Goal: Check status

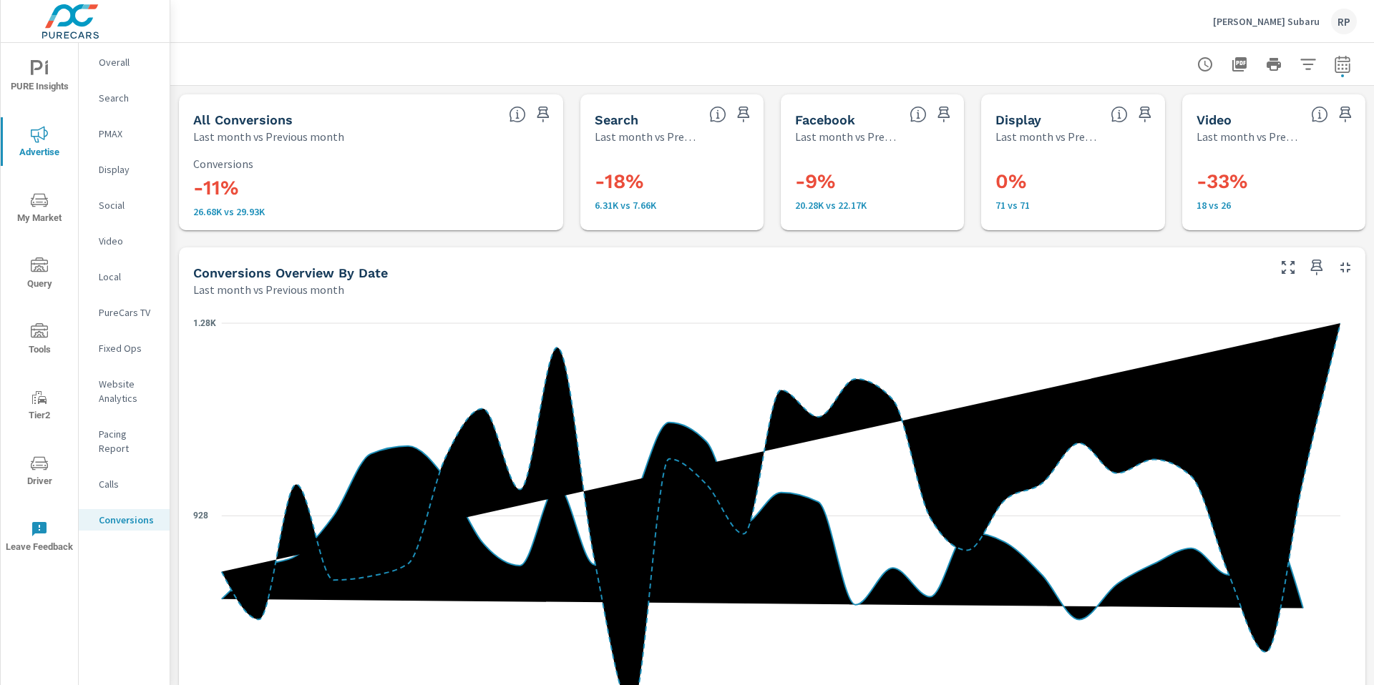
scroll to position [337, 0]
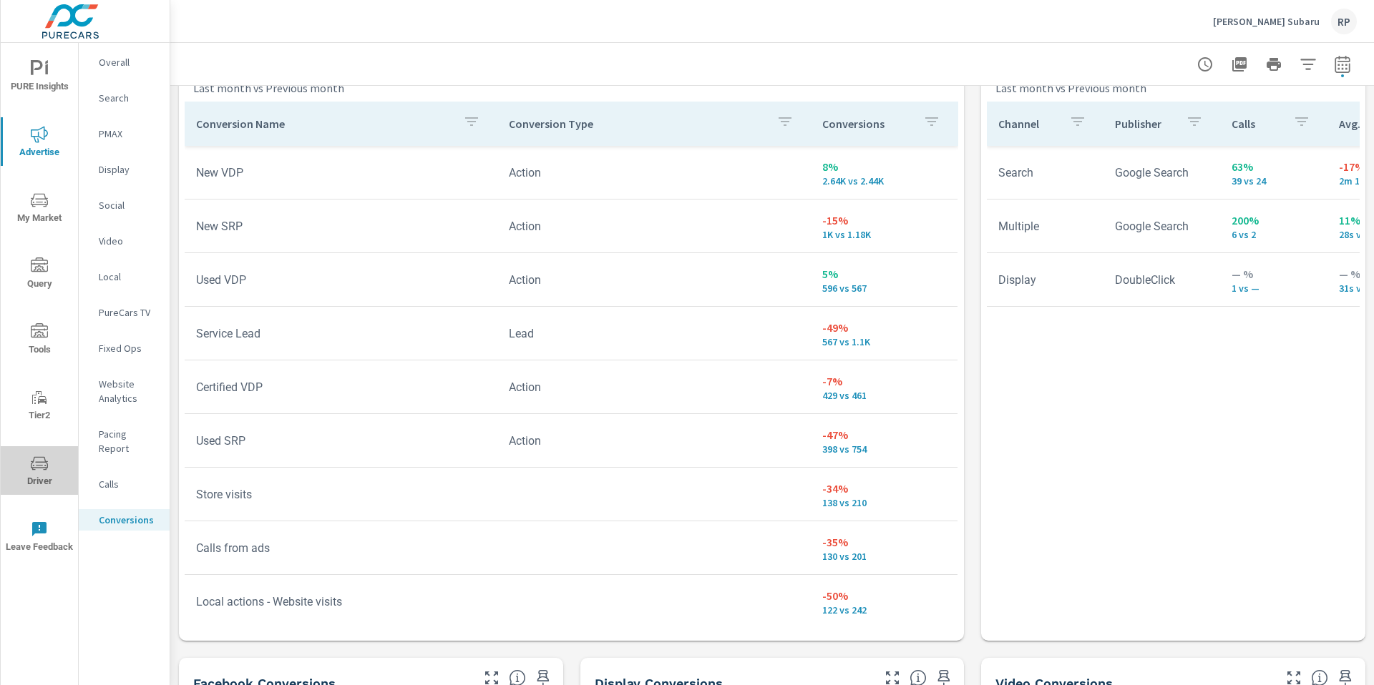
click at [53, 464] on span "Driver" at bounding box center [39, 472] width 69 height 35
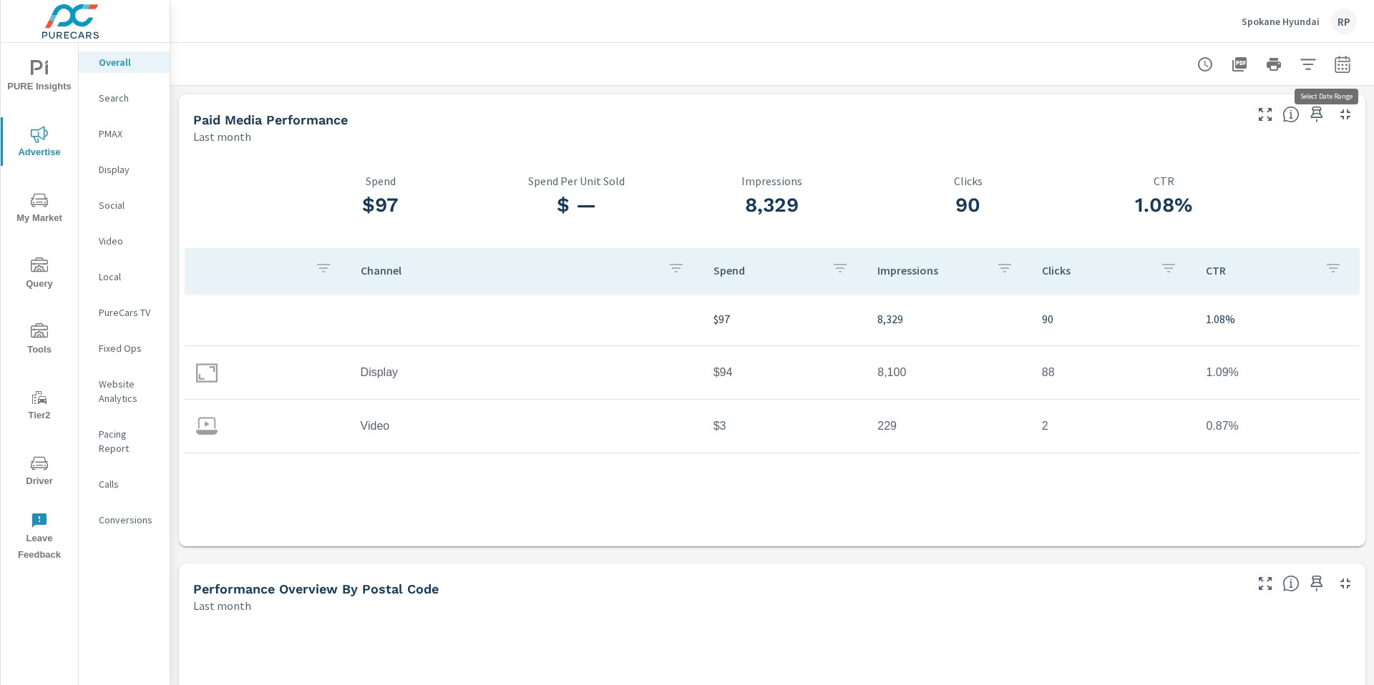
click at [1336, 66] on icon "button" at bounding box center [1341, 64] width 17 height 17
select select "Last month"
click at [1336, 66] on icon "button" at bounding box center [1341, 64] width 17 height 17
select select "Last month"
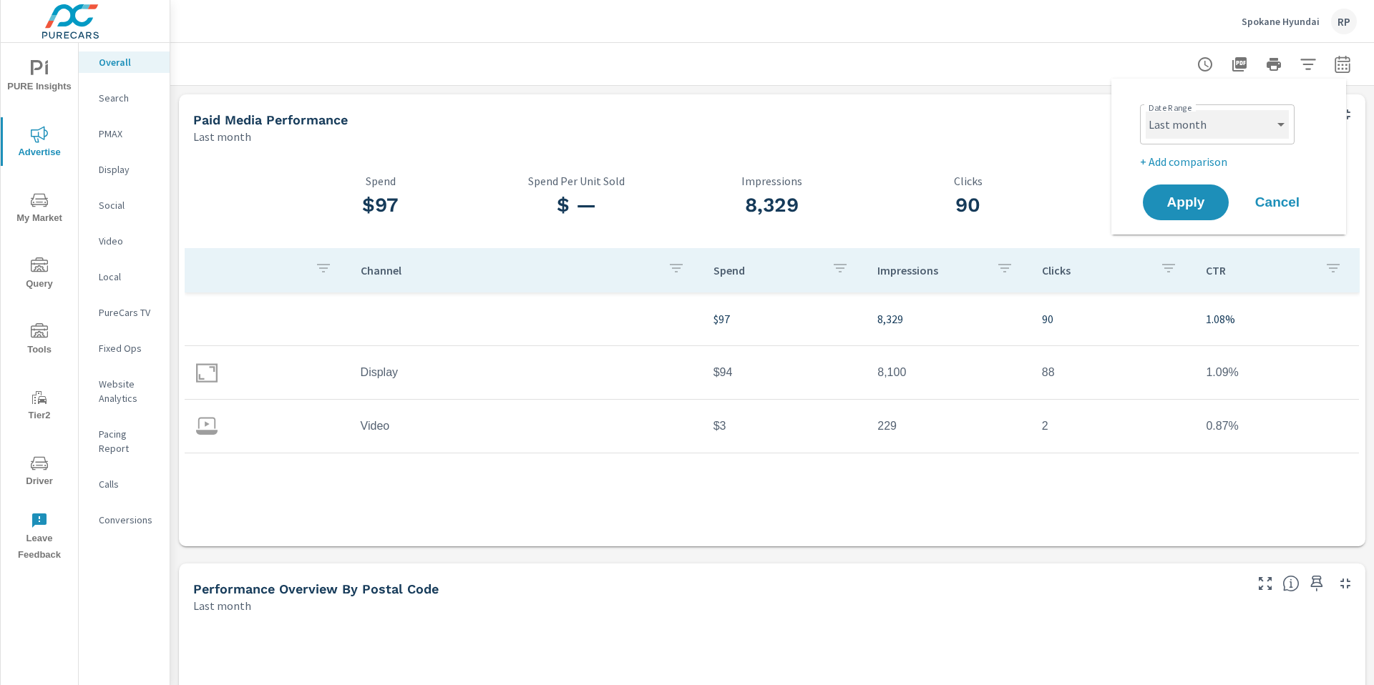
click at [1234, 129] on select "Custom Yesterday Last week Last 7 days Last 14 days Last 30 days Last 45 days L…" at bounding box center [1216, 124] width 143 height 29
click at [1295, 209] on span "Cancel" at bounding box center [1276, 202] width 57 height 13
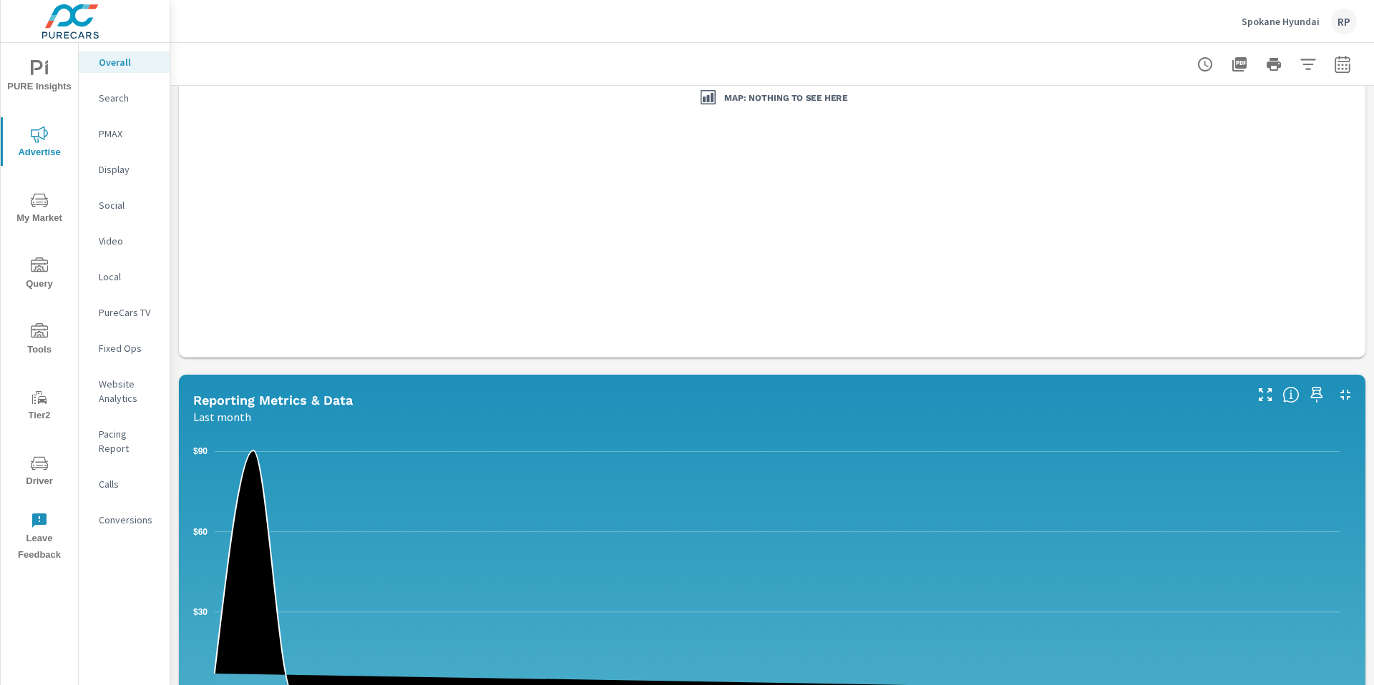
scroll to position [1395, 0]
